Goal: Information Seeking & Learning: Find specific fact

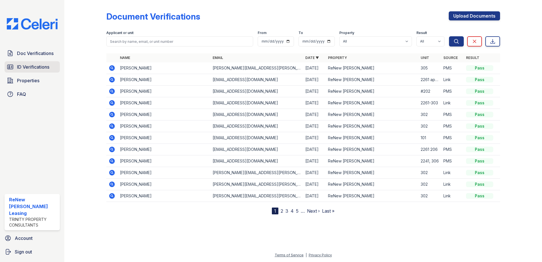
click at [46, 66] on span "ID Verifications" at bounding box center [33, 66] width 32 height 7
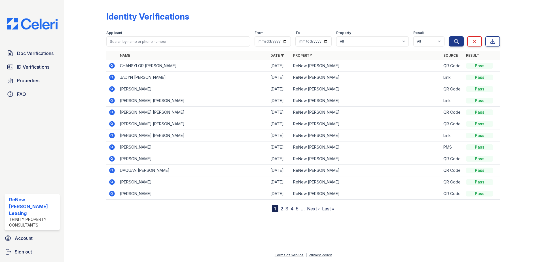
drag, startPoint x: 164, startPoint y: 30, endPoint x: 163, endPoint y: 38, distance: 7.7
click at [164, 31] on div "Applicant From To Property All ReNew Marina Shores Result All Pass Fail Caution…" at bounding box center [277, 37] width 343 height 18
click at [163, 34] on div "Applicant" at bounding box center [178, 34] width 144 height 6
click at [164, 40] on input "search" at bounding box center [178, 41] width 144 height 10
type input "austin"
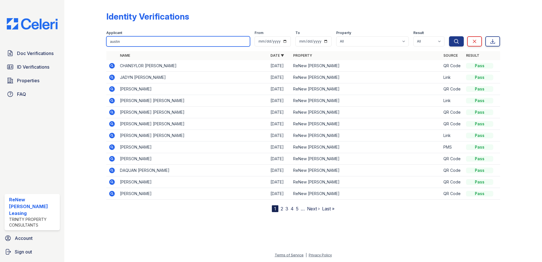
click at [449, 36] on button "Search" at bounding box center [456, 41] width 15 height 10
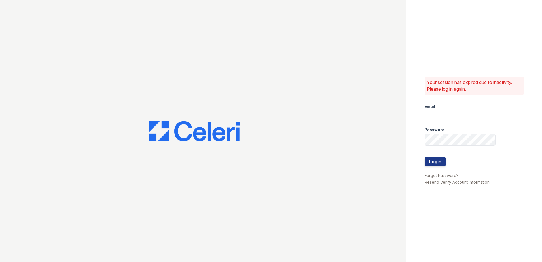
type input "renewmarinashores@trinity-pm.com"
click at [440, 164] on button "Login" at bounding box center [434, 161] width 21 height 9
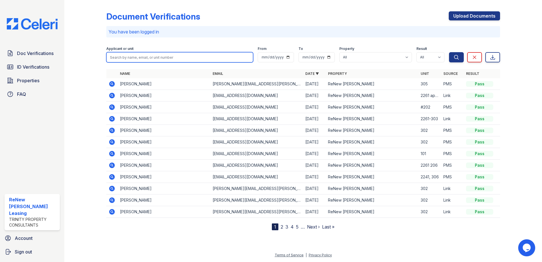
click at [201, 56] on input "search" at bounding box center [179, 57] width 147 height 10
type input "austin"
click at [449, 52] on button "Search" at bounding box center [456, 57] width 15 height 10
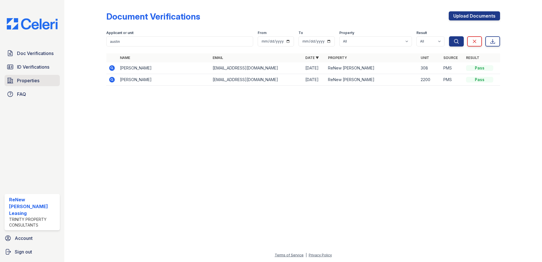
click at [38, 79] on span "Properties" at bounding box center [28, 80] width 22 height 7
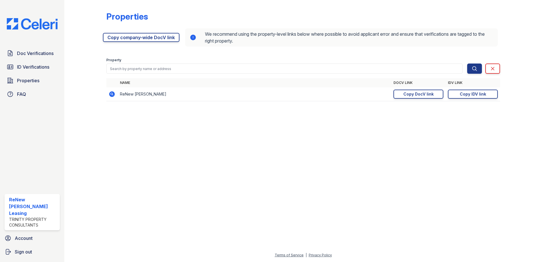
click at [426, 100] on td "[URL][DOMAIN_NAME] Copy DocV link Copy link" at bounding box center [418, 94] width 54 height 14
click at [426, 93] on div "Copy DocV link" at bounding box center [418, 94] width 30 height 6
click at [458, 96] on link "Copy IDV link Copy link" at bounding box center [473, 94] width 50 height 9
